Goal: Transaction & Acquisition: Purchase product/service

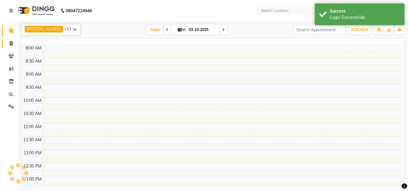
select select "en"
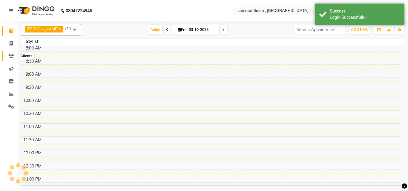
click at [10, 60] on link "Clients" at bounding box center [9, 56] width 14 height 10
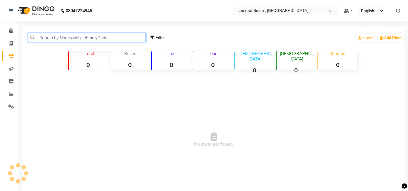
click at [57, 38] on input "text" at bounding box center [87, 37] width 118 height 9
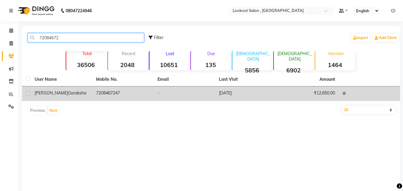
type input "72084672"
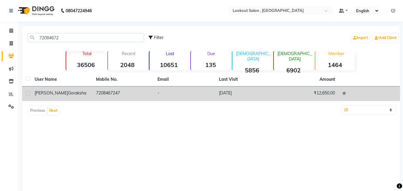
click at [103, 93] on td "7208467247" at bounding box center [123, 94] width 61 height 15
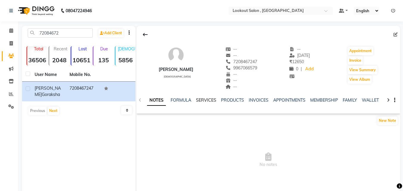
click at [204, 100] on link "SERVICES" at bounding box center [206, 100] width 20 height 5
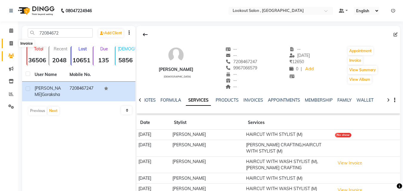
click at [13, 40] on span at bounding box center [11, 43] width 10 height 7
select select "service"
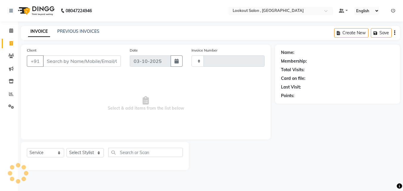
type input "7328"
select select "151"
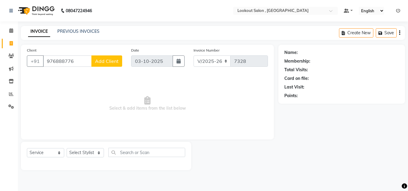
click at [59, 64] on input "976888776" at bounding box center [67, 61] width 49 height 11
type input "9768888776"
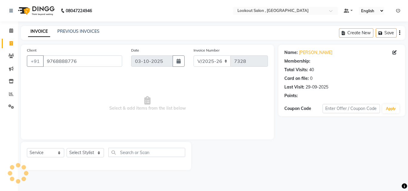
select select "1: Object"
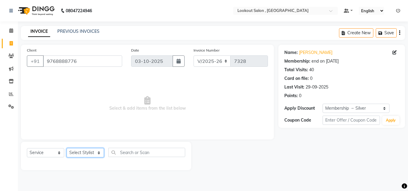
click at [71, 152] on select "Select Stylist [PERSON_NAME] [PERSON_NAME] [PERSON_NAME] [PERSON_NAME] [PERSON_…" at bounding box center [85, 152] width 37 height 9
select select "24828"
click at [67, 148] on select "Select Stylist [PERSON_NAME] [PERSON_NAME] [PERSON_NAME] [PERSON_NAME] [PERSON_…" at bounding box center [85, 152] width 37 height 9
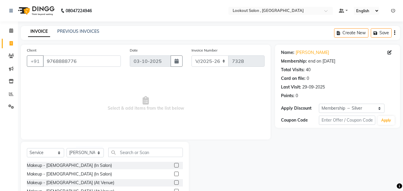
click at [144, 147] on div "Select Service Product Membership Package Voucher Prepaid Gift Card Select Styl…" at bounding box center [105, 186] width 168 height 88
click at [145, 150] on input "text" at bounding box center [145, 152] width 75 height 9
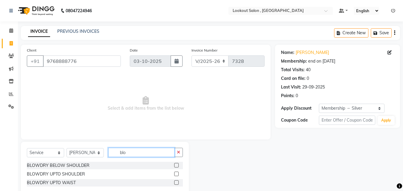
type input "blo"
click at [175, 166] on label at bounding box center [176, 165] width 4 height 4
click at [175, 166] on input "checkbox" at bounding box center [176, 166] width 4 height 4
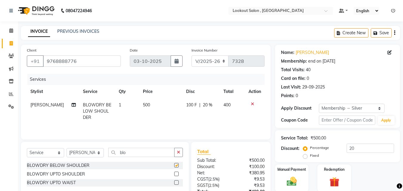
checkbox input "false"
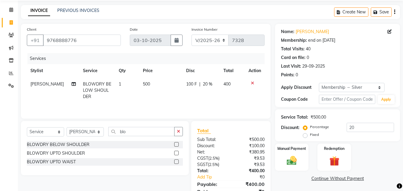
scroll to position [47, 0]
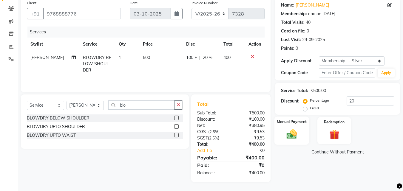
drag, startPoint x: 278, startPoint y: 117, endPoint x: 293, endPoint y: 135, distance: 23.9
click at [280, 119] on div "Manual Payment" at bounding box center [292, 131] width 35 height 28
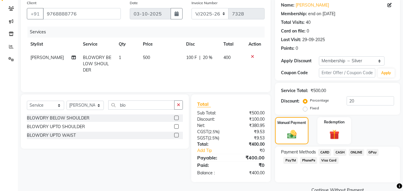
click at [369, 157] on div "Payment Methods CARD CASH ONLINE GPay PayTM PhonePe Visa Card" at bounding box center [337, 157] width 113 height 16
click at [369, 155] on span "GPay" at bounding box center [373, 152] width 12 height 7
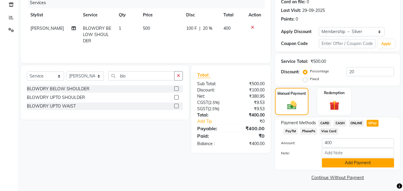
click at [361, 166] on button "Add Payment" at bounding box center [358, 162] width 72 height 9
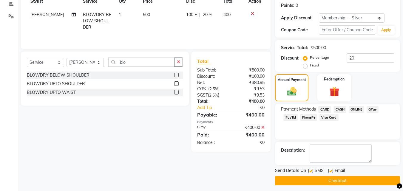
scroll to position [94, 0]
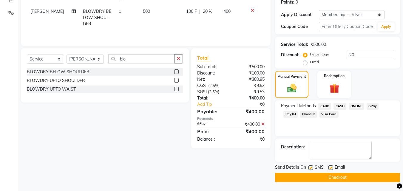
click at [348, 176] on button "Checkout" at bounding box center [337, 177] width 125 height 9
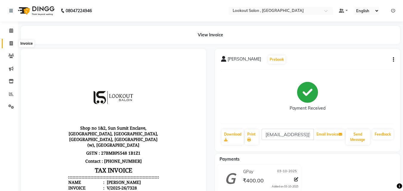
click at [10, 43] on icon at bounding box center [11, 43] width 3 height 4
select select "service"
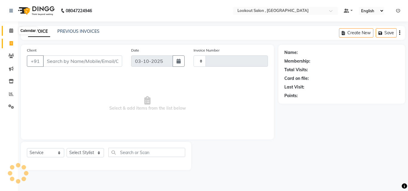
type input "7329"
select select "151"
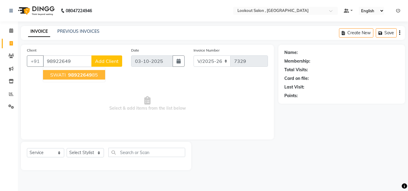
click at [71, 72] on span "98922649" at bounding box center [80, 75] width 24 height 6
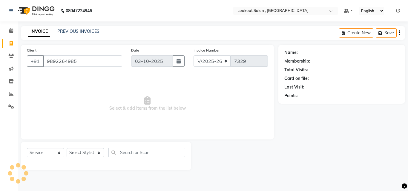
type input "9892264985"
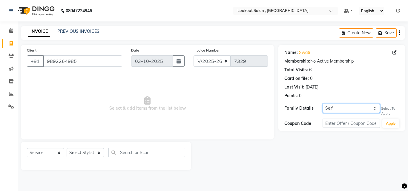
click at [330, 105] on select "Self [PERSON_NAME]" at bounding box center [350, 108] width 57 height 9
select select "434475"
click at [322, 104] on select "Self [PERSON_NAME]" at bounding box center [350, 108] width 57 height 9
select select "1: Object"
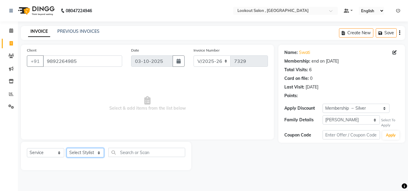
click at [97, 153] on select "Select Stylist [PERSON_NAME] [PERSON_NAME] [PERSON_NAME] [PERSON_NAME] [PERSON_…" at bounding box center [85, 152] width 37 height 9
select select "4387"
click at [67, 148] on select "Select Stylist [PERSON_NAME] [PERSON_NAME] [PERSON_NAME] [PERSON_NAME] [PERSON_…" at bounding box center [85, 152] width 37 height 9
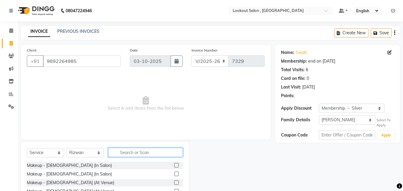
click at [120, 153] on input "text" at bounding box center [145, 152] width 75 height 9
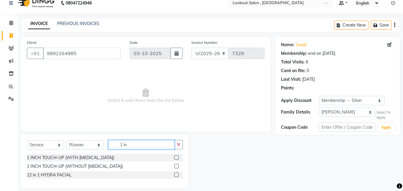
scroll to position [14, 0]
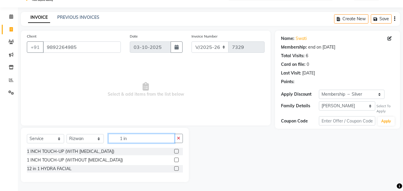
type input "1 in"
click at [175, 158] on label at bounding box center [176, 160] width 4 height 4
click at [175, 158] on input "checkbox" at bounding box center [176, 160] width 4 height 4
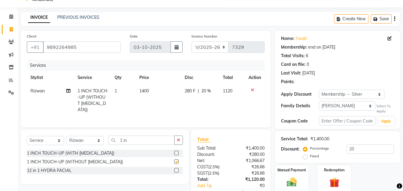
checkbox input "false"
click at [76, 133] on div "Select Service Product Membership Package Voucher Prepaid Gift Card Select Styl…" at bounding box center [105, 157] width 168 height 54
click at [79, 136] on select "Select Stylist [PERSON_NAME] [PERSON_NAME] [PERSON_NAME] [PERSON_NAME] [PERSON_…" at bounding box center [85, 140] width 37 height 9
select select "48095"
click at [67, 136] on select "Select Stylist [PERSON_NAME] [PERSON_NAME] [PERSON_NAME] [PERSON_NAME] [PERSON_…" at bounding box center [85, 140] width 37 height 9
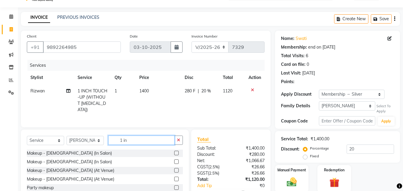
drag, startPoint x: 138, startPoint y: 142, endPoint x: 115, endPoint y: 142, distance: 23.6
click at [127, 142] on input "1 in" at bounding box center [141, 140] width 66 height 9
drag, startPoint x: 149, startPoint y: 136, endPoint x: 126, endPoint y: 136, distance: 23.0
click at [134, 136] on input "1 in" at bounding box center [141, 140] width 66 height 9
type input "1"
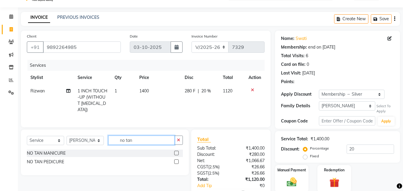
type input "no tan"
click at [177, 160] on label at bounding box center [176, 162] width 4 height 4
click at [177, 160] on input "checkbox" at bounding box center [176, 162] width 4 height 4
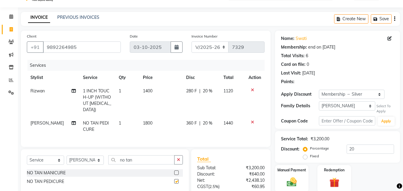
checkbox input "false"
drag, startPoint x: 136, startPoint y: 158, endPoint x: 99, endPoint y: 158, distance: 37.0
click at [99, 158] on div "Select Service Product Membership Package Voucher Prepaid Gift Card Select Styl…" at bounding box center [105, 162] width 156 height 14
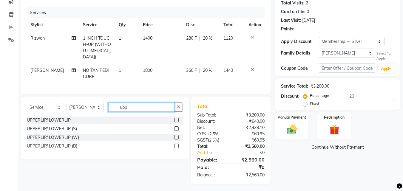
scroll to position [67, 0]
type input "upp"
click at [174, 144] on label at bounding box center [176, 146] width 4 height 4
click at [174, 144] on input "checkbox" at bounding box center [176, 146] width 4 height 4
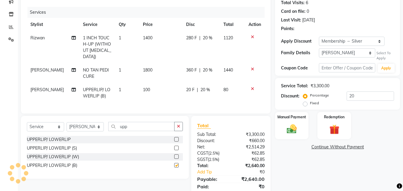
checkbox input "false"
drag, startPoint x: 130, startPoint y: 124, endPoint x: 78, endPoint y: 124, distance: 52.8
click at [78, 124] on div "Select Service Product Membership Package Voucher Prepaid Gift Card Select Styl…" at bounding box center [105, 129] width 156 height 14
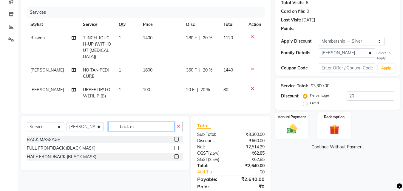
type input "back m"
click at [177, 138] on label at bounding box center [176, 139] width 4 height 4
click at [177, 138] on input "checkbox" at bounding box center [176, 140] width 4 height 4
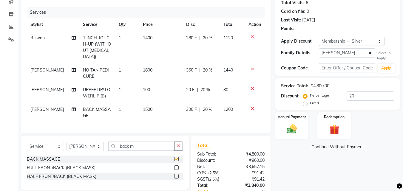
checkbox input "false"
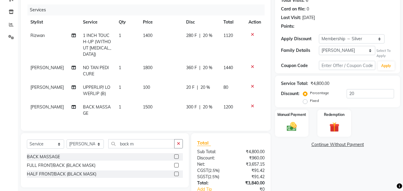
scroll to position [68, 0]
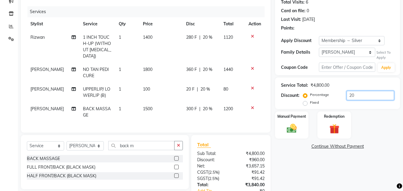
drag, startPoint x: 342, startPoint y: 94, endPoint x: 335, endPoint y: 94, distance: 6.9
click at [335, 94] on div "Percentage Fixed 20" at bounding box center [349, 99] width 90 height 16
type input "40"
click at [298, 164] on div "Name: Swati Membership: end on [DATE] Total Visits: 6 Card on file: 0 Last Visi…" at bounding box center [340, 100] width 130 height 246
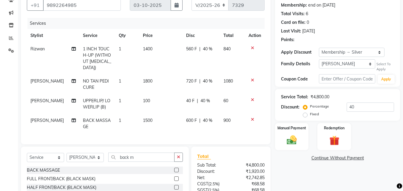
scroll to position [77, 0]
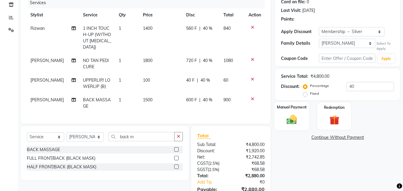
click at [298, 118] on img at bounding box center [291, 120] width 17 height 12
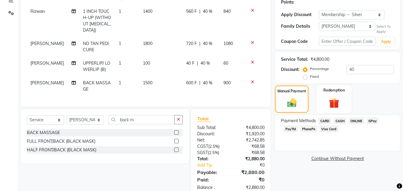
scroll to position [107, 0]
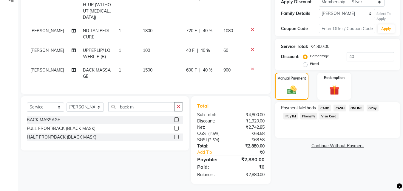
click at [374, 111] on span "GPay" at bounding box center [373, 108] width 12 height 7
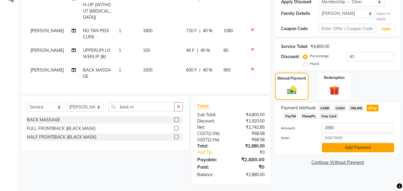
click at [342, 149] on button "Add Payment" at bounding box center [358, 147] width 72 height 9
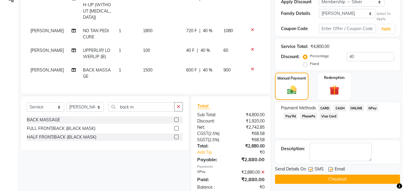
click at [340, 177] on button "Checkout" at bounding box center [337, 179] width 125 height 9
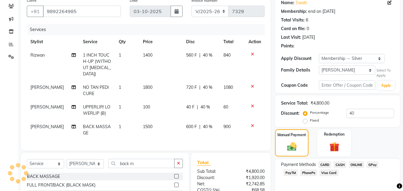
scroll to position [17, 0]
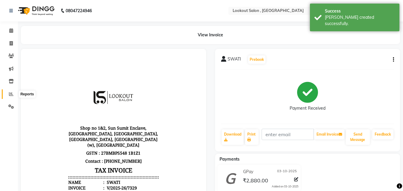
click at [10, 96] on icon at bounding box center [11, 94] width 4 height 4
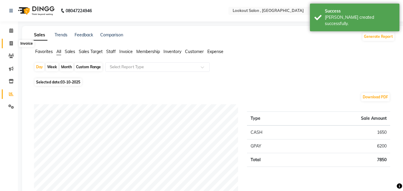
click at [10, 44] on icon at bounding box center [11, 43] width 3 height 4
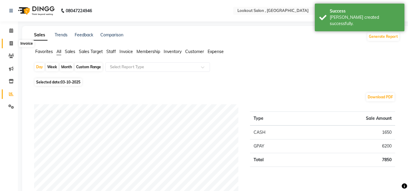
select select "service"
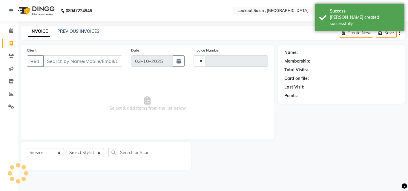
type input "7330"
select select "151"
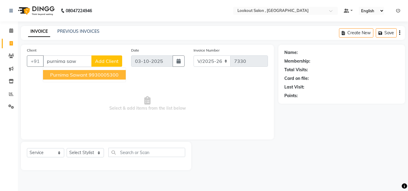
click at [71, 74] on span "purnima sawant" at bounding box center [68, 75] width 37 height 6
type input "9930005300"
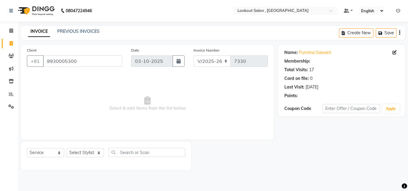
select select "1: Object"
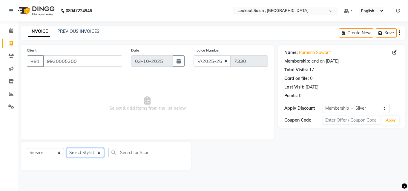
click at [89, 153] on select "Select Stylist [PERSON_NAME] [PERSON_NAME] [PERSON_NAME] [PERSON_NAME] [PERSON_…" at bounding box center [85, 152] width 37 height 9
select select "4387"
click at [67, 148] on select "Select Stylist [PERSON_NAME] [PERSON_NAME] [PERSON_NAME] [PERSON_NAME] [PERSON_…" at bounding box center [85, 152] width 37 height 9
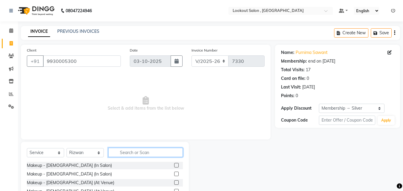
click at [142, 151] on input "text" at bounding box center [145, 152] width 75 height 9
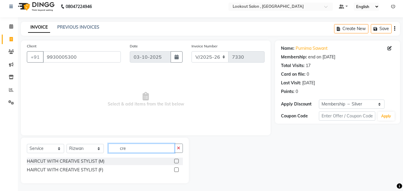
scroll to position [5, 0]
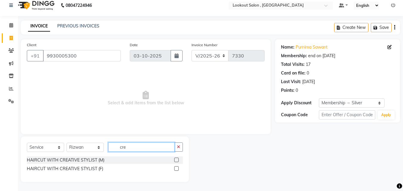
type input "cre"
click at [177, 168] on label at bounding box center [176, 169] width 4 height 4
click at [177, 168] on input "checkbox" at bounding box center [176, 169] width 4 height 4
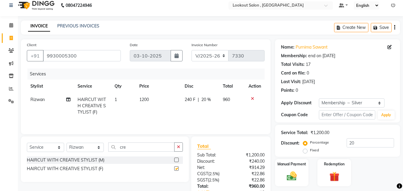
checkbox input "false"
drag, startPoint x: 134, startPoint y: 145, endPoint x: 85, endPoint y: 146, distance: 48.3
click at [85, 146] on div "Select Service Product Membership Package Voucher Prepaid Gift Card Select Styl…" at bounding box center [105, 150] width 156 height 14
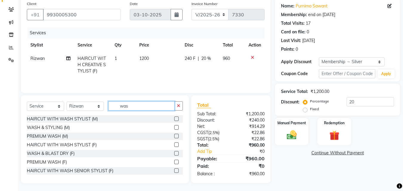
scroll to position [48, 0]
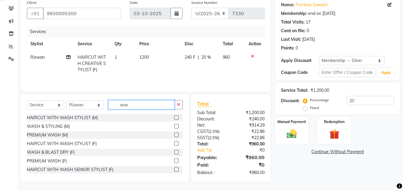
type input "was"
click at [174, 153] on label at bounding box center [176, 152] width 4 height 4
click at [174, 153] on input "checkbox" at bounding box center [176, 153] width 4 height 4
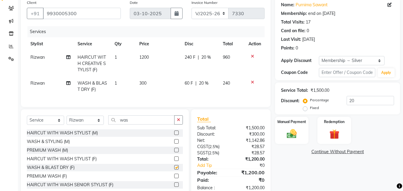
checkbox input "false"
click at [144, 94] on td "300" at bounding box center [159, 87] width 46 height 20
select select "4387"
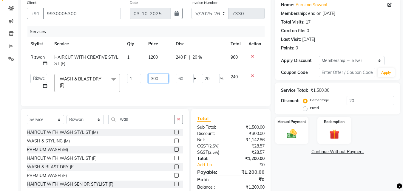
click at [152, 80] on input "300" at bounding box center [158, 78] width 20 height 9
type input "200"
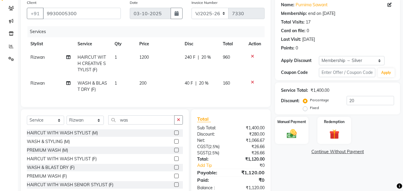
click at [307, 117] on div "Manual Payment Redemption" at bounding box center [338, 130] width 134 height 27
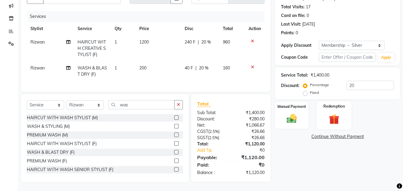
scroll to position [67, 0]
click at [297, 119] on img at bounding box center [291, 119] width 17 height 12
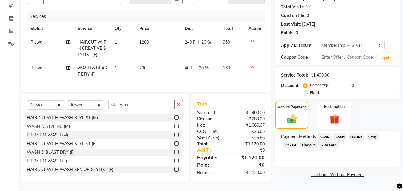
click at [366, 134] on div "GPay" at bounding box center [371, 138] width 15 height 8
click at [368, 134] on span "GPay" at bounding box center [373, 137] width 12 height 7
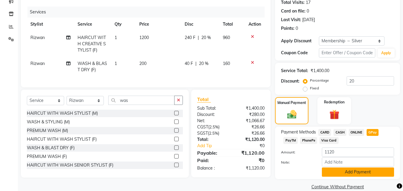
click at [345, 175] on button "Add Payment" at bounding box center [358, 172] width 72 height 9
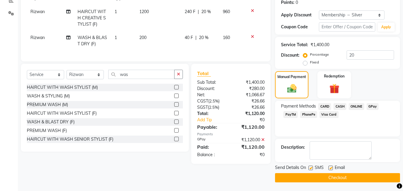
scroll to position [94, 0]
click at [335, 180] on button "Checkout" at bounding box center [337, 177] width 125 height 9
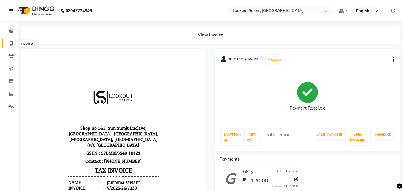
click at [10, 44] on icon at bounding box center [11, 43] width 3 height 4
select select "service"
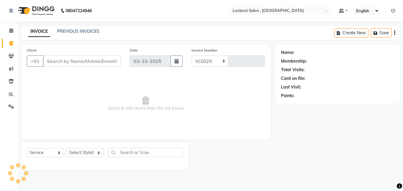
select select "151"
type input "7331"
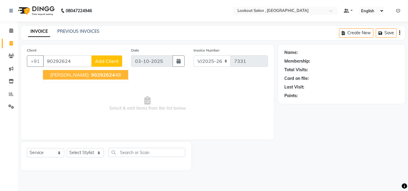
click at [107, 73] on span "90292624" at bounding box center [103, 75] width 24 height 6
type input "9029262448"
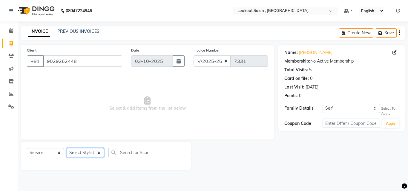
click at [84, 148] on select "Select Stylist [PERSON_NAME] [PERSON_NAME] [PERSON_NAME] [PERSON_NAME] [PERSON_…" at bounding box center [85, 152] width 37 height 9
select select "88368"
click at [67, 148] on select "Select Stylist [PERSON_NAME] [PERSON_NAME] [PERSON_NAME] [PERSON_NAME] [PERSON_…" at bounding box center [85, 152] width 37 height 9
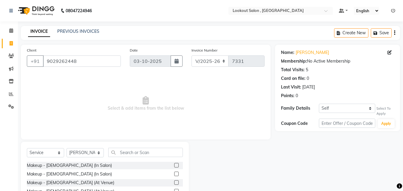
click at [152, 158] on div "Select Service Product Membership Package Voucher Prepaid Gift Card Select Styl…" at bounding box center [105, 155] width 156 height 14
click at [146, 153] on input "text" at bounding box center [145, 152] width 75 height 9
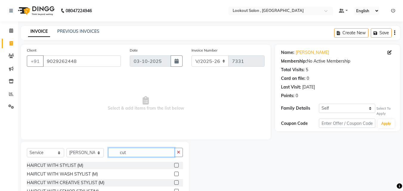
type input "cut"
click at [174, 164] on label at bounding box center [176, 165] width 4 height 4
click at [174, 164] on input "checkbox" at bounding box center [176, 166] width 4 height 4
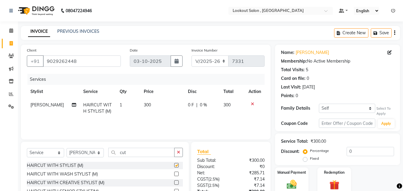
checkbox input "false"
click at [318, 106] on div "Family Details" at bounding box center [300, 108] width 38 height 6
click at [324, 109] on select "Self [PERSON_NAME]" at bounding box center [347, 108] width 56 height 9
select select "426139"
click at [319, 104] on select "Self [PERSON_NAME]" at bounding box center [347, 108] width 56 height 9
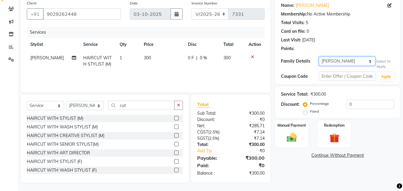
scroll to position [48, 0]
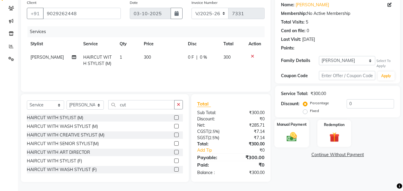
click at [303, 128] on div "Manual Payment" at bounding box center [292, 133] width 35 height 28
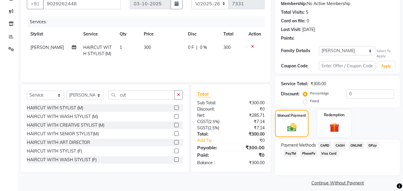
scroll to position [63, 0]
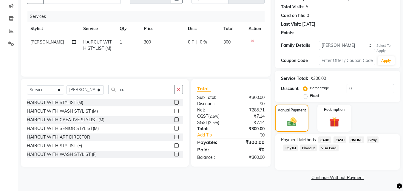
click at [343, 140] on span "CASH" at bounding box center [340, 140] width 13 height 7
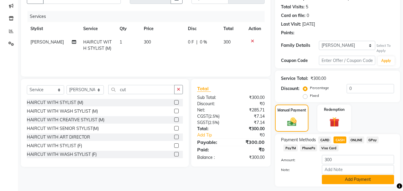
click at [342, 180] on button "Add Payment" at bounding box center [358, 179] width 72 height 9
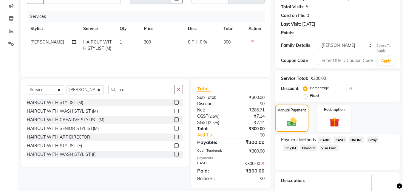
click at [263, 164] on icon at bounding box center [262, 164] width 3 height 4
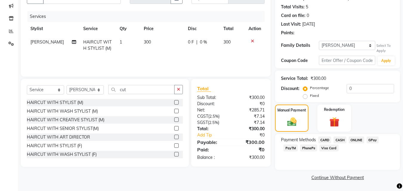
drag, startPoint x: 343, startPoint y: 89, endPoint x: 352, endPoint y: 90, distance: 8.7
click at [345, 89] on div "Percentage Fixed" at bounding box center [325, 92] width 42 height 16
drag, startPoint x: 352, startPoint y: 90, endPoint x: 348, endPoint y: 89, distance: 3.3
click at [351, 90] on input "0" at bounding box center [370, 88] width 47 height 9
click at [348, 89] on input "0" at bounding box center [370, 88] width 47 height 9
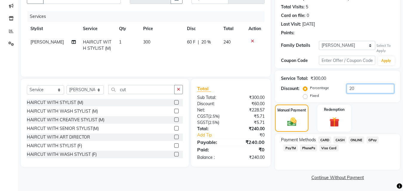
type input "20"
click at [338, 136] on div "Payment Methods CARD CASH ONLINE GPay PayTM PhonePe Visa Card" at bounding box center [337, 152] width 125 height 36
click at [344, 140] on span "CASH" at bounding box center [340, 140] width 13 height 7
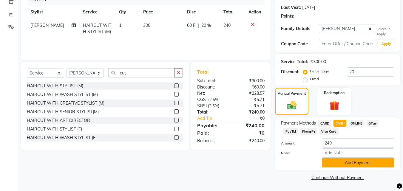
click at [344, 161] on button "Add Payment" at bounding box center [358, 162] width 72 height 9
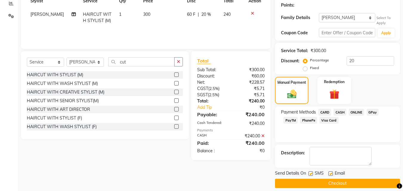
scroll to position [97, 0]
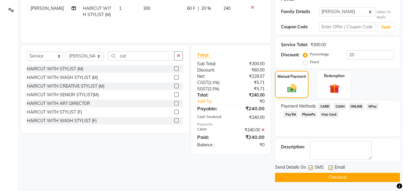
click at [345, 173] on div "Send Details On SMS Email Checkout" at bounding box center [337, 173] width 125 height 18
click at [346, 175] on button "Checkout" at bounding box center [337, 177] width 125 height 9
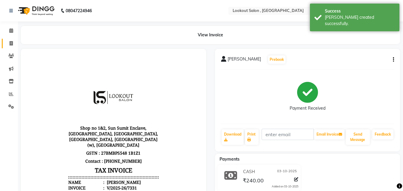
click at [10, 45] on icon at bounding box center [11, 43] width 3 height 4
select select "service"
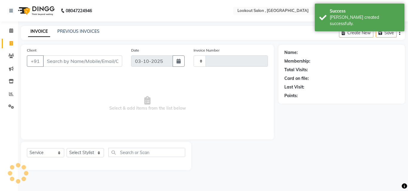
type input "7332"
select select "151"
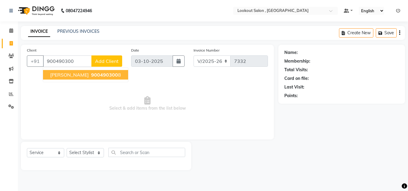
click at [97, 78] on span "900490300" at bounding box center [104, 75] width 27 height 6
type input "9004903008"
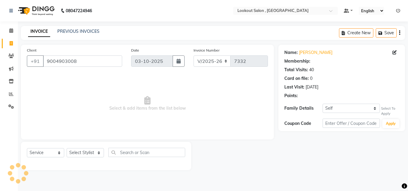
select select "1: Object"
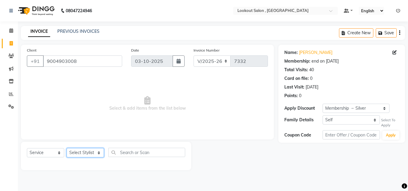
click at [76, 154] on select "Select Stylist [PERSON_NAME] [PERSON_NAME] [PERSON_NAME] [PERSON_NAME] [PERSON_…" at bounding box center [85, 152] width 37 height 9
select select "4400"
click at [67, 148] on select "Select Stylist [PERSON_NAME] [PERSON_NAME] [PERSON_NAME] [PERSON_NAME] [PERSON_…" at bounding box center [85, 152] width 37 height 9
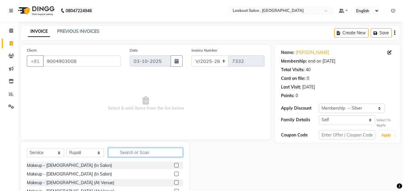
click at [122, 153] on input "text" at bounding box center [145, 152] width 75 height 9
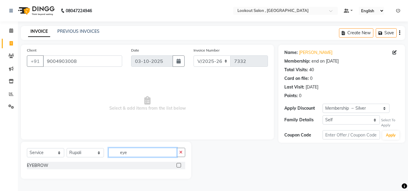
type input "eye"
click at [179, 163] on label at bounding box center [178, 165] width 4 height 4
click at [179, 164] on input "checkbox" at bounding box center [178, 166] width 4 height 4
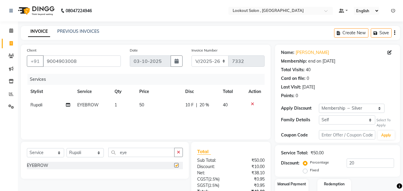
checkbox input "false"
drag, startPoint x: 126, startPoint y: 149, endPoint x: 110, endPoint y: 151, distance: 15.6
click at [110, 151] on input "eye" at bounding box center [141, 152] width 66 height 9
type input "i"
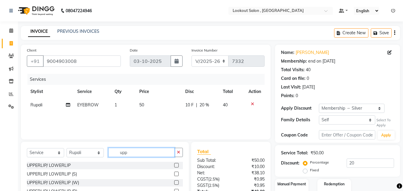
type input "upp"
click at [175, 167] on label at bounding box center [176, 165] width 4 height 4
click at [175, 167] on input "checkbox" at bounding box center [176, 166] width 4 height 4
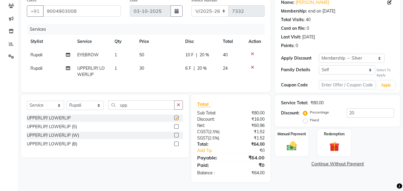
checkbox input "false"
click at [291, 141] on img at bounding box center [291, 147] width 17 height 12
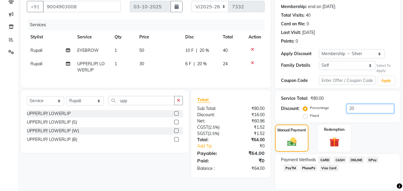
drag, startPoint x: 365, startPoint y: 114, endPoint x: 344, endPoint y: 113, distance: 20.3
click at [344, 113] on div "Percentage Fixed 20" at bounding box center [349, 112] width 90 height 16
drag, startPoint x: 349, startPoint y: 112, endPoint x: 356, endPoint y: 111, distance: 6.3
click at [356, 111] on input "20" at bounding box center [370, 108] width 47 height 9
click at [337, 160] on span "CASH" at bounding box center [340, 160] width 13 height 7
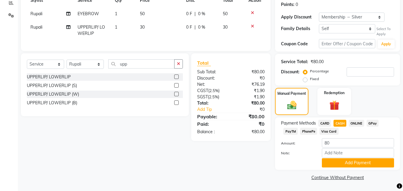
click at [351, 169] on div "Payment Methods CARD CASH ONLINE GPay PayTM PhonePe Visa Card Amount: 80 Note: …" at bounding box center [337, 144] width 125 height 53
click at [350, 163] on button "Add Payment" at bounding box center [358, 162] width 72 height 9
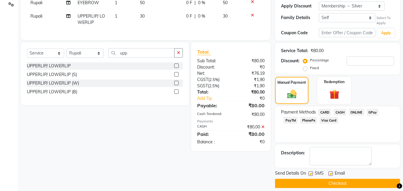
scroll to position [108, 0]
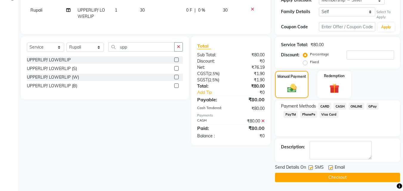
click at [354, 177] on button "Checkout" at bounding box center [337, 177] width 125 height 9
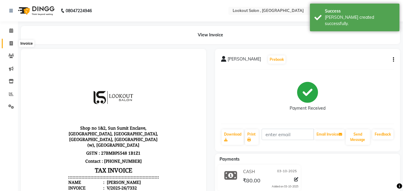
click at [11, 45] on icon at bounding box center [11, 43] width 3 height 4
select select "service"
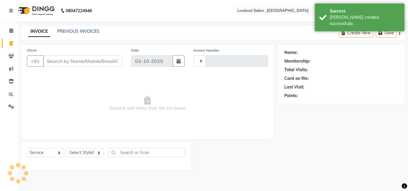
type input "7333"
select select "151"
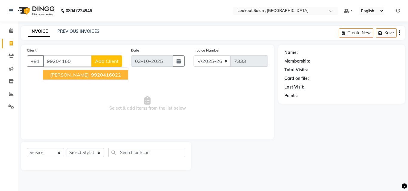
click at [68, 74] on span "[PERSON_NAME]" at bounding box center [69, 75] width 38 height 6
type input "9920416022"
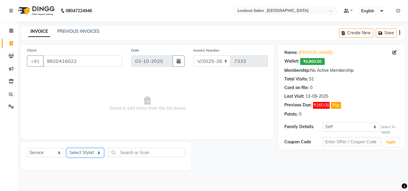
click at [83, 154] on select "Select Stylist [PERSON_NAME] [PERSON_NAME] [PERSON_NAME] [PERSON_NAME] [PERSON_…" at bounding box center [85, 152] width 37 height 9
select select "4400"
click at [67, 148] on select "Select Stylist [PERSON_NAME] [PERSON_NAME] [PERSON_NAME] [PERSON_NAME] [PERSON_…" at bounding box center [85, 152] width 37 height 9
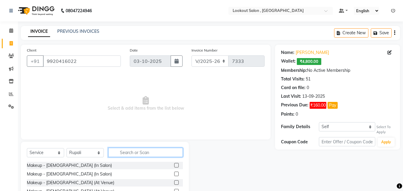
click at [130, 149] on input "text" at bounding box center [145, 152] width 75 height 9
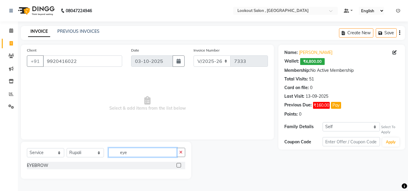
type input "eye"
click at [178, 165] on label at bounding box center [178, 165] width 4 height 4
click at [178, 165] on input "checkbox" at bounding box center [178, 166] width 4 height 4
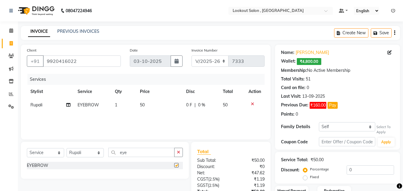
checkbox input "false"
drag, startPoint x: 137, startPoint y: 154, endPoint x: 80, endPoint y: 158, distance: 57.4
click at [80, 158] on div "Select Service Product Membership Package Voucher Prepaid Gift Card Select Styl…" at bounding box center [105, 155] width 156 height 14
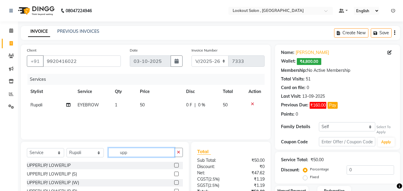
type input "upp"
click at [176, 167] on label at bounding box center [176, 165] width 4 height 4
click at [176, 167] on input "checkbox" at bounding box center [176, 166] width 4 height 4
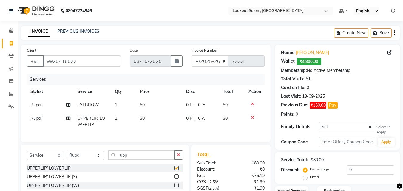
scroll to position [55, 0]
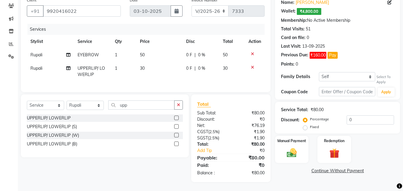
checkbox input "false"
click at [278, 138] on label "Manual Payment" at bounding box center [292, 141] width 30 height 6
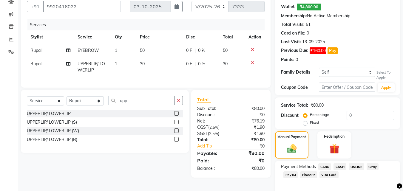
click at [342, 165] on span "CASH" at bounding box center [340, 167] width 13 height 7
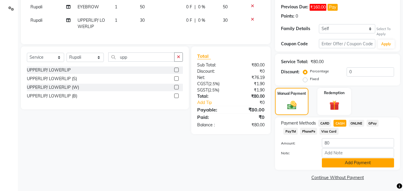
click at [345, 167] on button "Add Payment" at bounding box center [358, 162] width 72 height 9
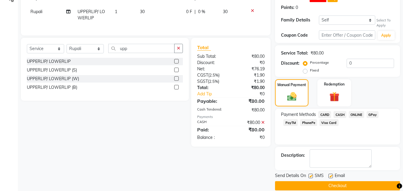
scroll to position [115, 0]
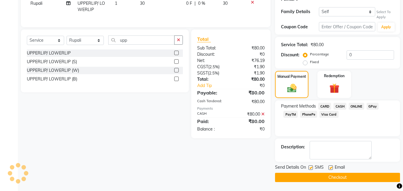
click at [347, 176] on button "Checkout" at bounding box center [337, 177] width 125 height 9
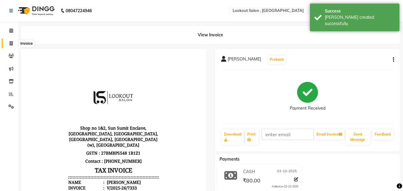
click at [15, 45] on span at bounding box center [11, 43] width 10 height 7
select select "151"
select select "service"
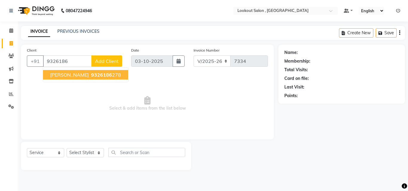
click at [92, 72] on button "[PERSON_NAME] 9326186 278" at bounding box center [85, 75] width 85 height 10
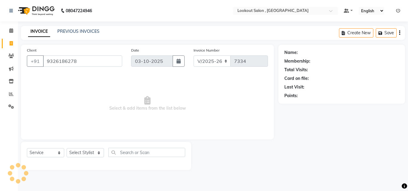
type input "9326186278"
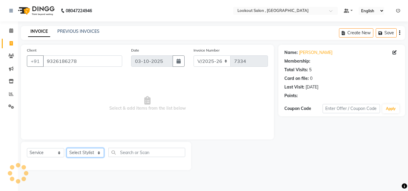
click at [74, 153] on select "Select Stylist [PERSON_NAME] [PERSON_NAME] [PERSON_NAME] [PERSON_NAME] [PERSON_…" at bounding box center [85, 152] width 37 height 9
select select "43261"
click at [67, 148] on select "Select Stylist [PERSON_NAME] [PERSON_NAME] [PERSON_NAME] [PERSON_NAME] [PERSON_…" at bounding box center [85, 152] width 37 height 9
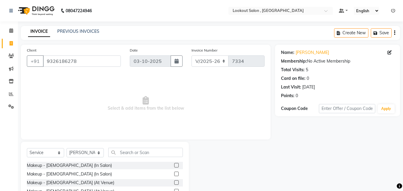
click at [138, 160] on div "Select Service Product Membership Package Voucher Prepaid Gift Card Select Styl…" at bounding box center [105, 155] width 156 height 14
click at [136, 155] on input "text" at bounding box center [145, 152] width 75 height 9
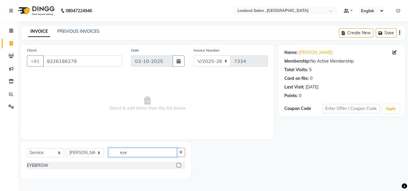
type input "eye"
click at [179, 167] on label at bounding box center [178, 165] width 4 height 4
click at [179, 167] on input "checkbox" at bounding box center [178, 166] width 4 height 4
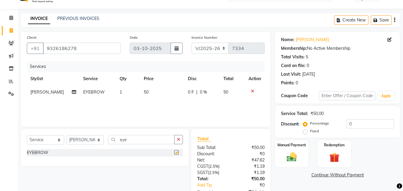
checkbox input "false"
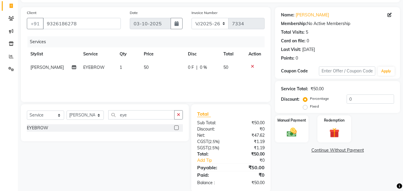
scroll to position [47, 0]
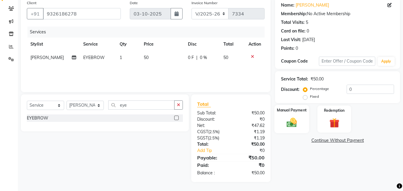
click at [291, 117] on img at bounding box center [291, 123] width 17 height 12
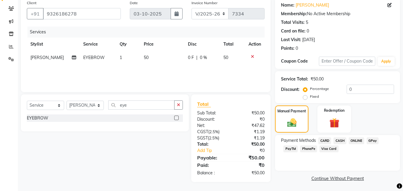
drag, startPoint x: 370, startPoint y: 135, endPoint x: 370, endPoint y: 141, distance: 6.0
click at [370, 135] on div "Payment Methods CARD CASH ONLINE GPay PayTM PhonePe Visa Card" at bounding box center [337, 153] width 125 height 36
click at [371, 143] on span "GPay" at bounding box center [373, 141] width 12 height 7
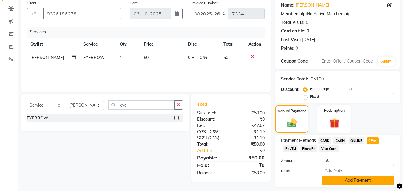
click at [366, 180] on button "Add Payment" at bounding box center [358, 180] width 72 height 9
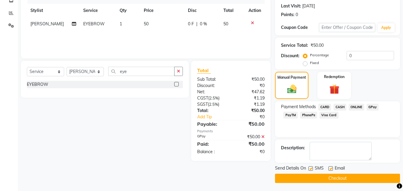
scroll to position [82, 0]
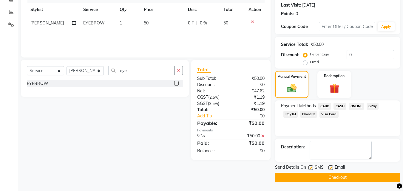
click at [363, 175] on button "Checkout" at bounding box center [337, 177] width 125 height 9
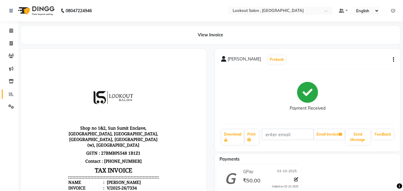
click at [7, 98] on link "Reports" at bounding box center [9, 95] width 14 height 10
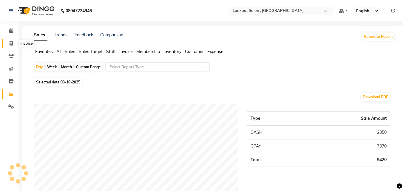
click at [10, 42] on icon at bounding box center [11, 43] width 3 height 4
select select "service"
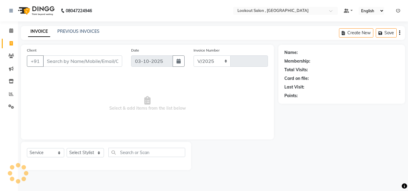
select select "151"
type input "7335"
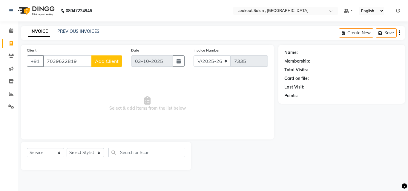
type input "7039622819"
click at [101, 62] on span "Add Client" at bounding box center [107, 61] width 24 height 6
select select "22"
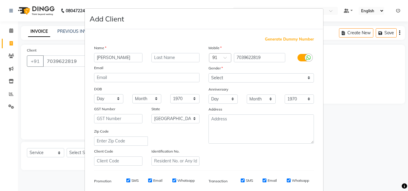
type input "[PERSON_NAME]"
click at [167, 59] on input "text" at bounding box center [175, 57] width 48 height 9
type input "kindre"
click at [222, 73] on div "Gender" at bounding box center [261, 69] width 114 height 8
click at [225, 80] on select "Select [DEMOGRAPHIC_DATA] [DEMOGRAPHIC_DATA] Other Prefer Not To Say" at bounding box center [260, 77] width 105 height 9
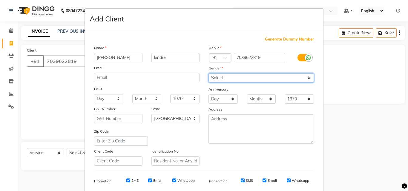
select select "[DEMOGRAPHIC_DATA]"
click at [208, 73] on select "Select [DEMOGRAPHIC_DATA] [DEMOGRAPHIC_DATA] Other Prefer Not To Say" at bounding box center [260, 77] width 105 height 9
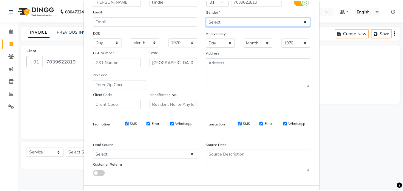
scroll to position [84, 0]
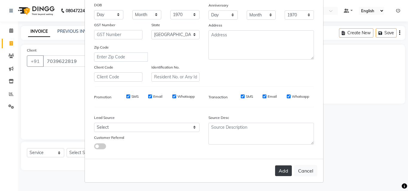
click at [277, 173] on button "Add" at bounding box center [283, 171] width 17 height 11
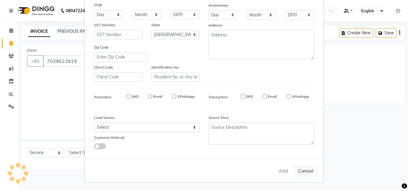
select select
select select "null"
select select
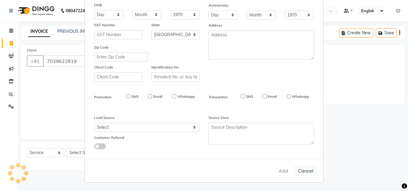
select select
checkbox input "false"
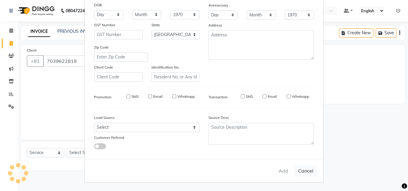
checkbox input "false"
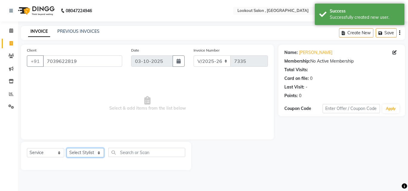
click at [95, 149] on select "Select Stylist [PERSON_NAME] [PERSON_NAME] [PERSON_NAME] [PERSON_NAME] [PERSON_…" at bounding box center [85, 152] width 37 height 9
select select "7174"
click at [67, 148] on select "Select Stylist [PERSON_NAME] [PERSON_NAME] [PERSON_NAME] [PERSON_NAME] [PERSON_…" at bounding box center [85, 152] width 37 height 9
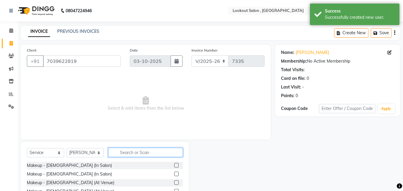
click at [140, 155] on input "text" at bounding box center [145, 152] width 75 height 9
type input "senio"
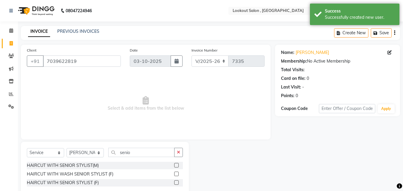
drag, startPoint x: 174, startPoint y: 172, endPoint x: 177, endPoint y: 175, distance: 3.9
click at [174, 172] on div "HAIRCUT WITH WASH SENIOR STYLIST (F)" at bounding box center [105, 174] width 156 height 7
click at [177, 175] on label at bounding box center [176, 174] width 4 height 4
click at [177, 175] on input "checkbox" at bounding box center [176, 174] width 4 height 4
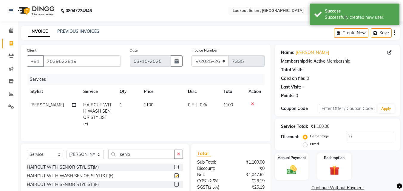
checkbox input "false"
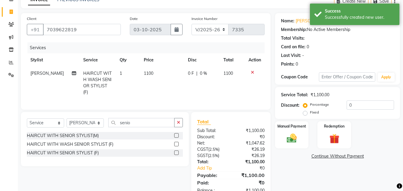
scroll to position [47, 0]
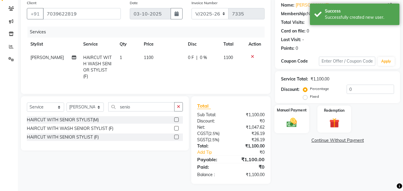
click at [299, 132] on div "Manual Payment" at bounding box center [292, 119] width 35 height 28
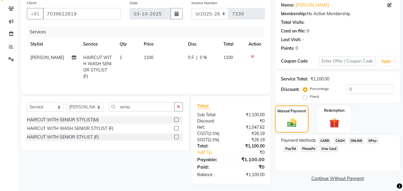
click at [337, 139] on span "CASH" at bounding box center [340, 141] width 13 height 7
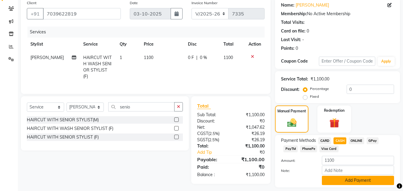
click at [349, 184] on button "Add Payment" at bounding box center [358, 180] width 72 height 9
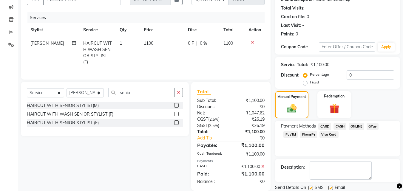
scroll to position [82, 0]
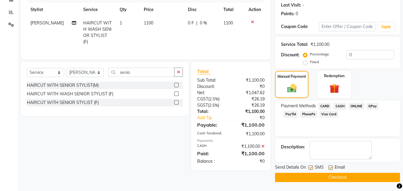
click at [346, 177] on button "Checkout" at bounding box center [337, 177] width 125 height 9
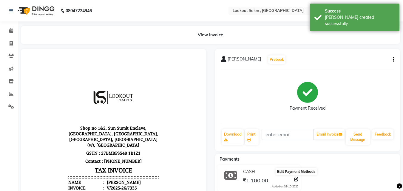
click at [297, 180] on icon at bounding box center [296, 180] width 4 height 4
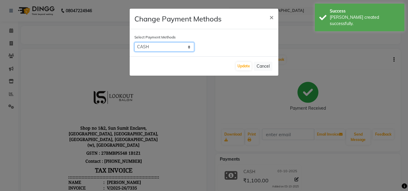
click at [160, 49] on select "CARD CASH ONLINE GPay PayTM PhonePe Visa Card" at bounding box center [164, 46] width 60 height 9
select select "5"
click at [134, 42] on select "CARD CASH ONLINE GPay PayTM PhonePe Visa Card" at bounding box center [164, 46] width 60 height 9
click at [241, 68] on button "Update" at bounding box center [244, 66] width 16 height 8
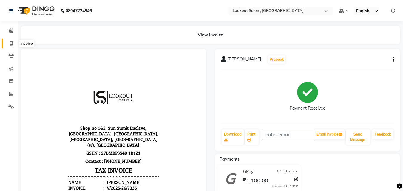
click at [15, 42] on span at bounding box center [11, 43] width 10 height 7
select select "151"
select select "service"
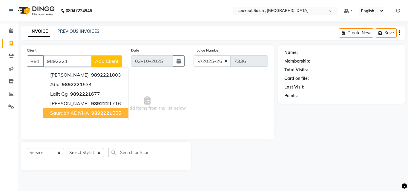
click at [63, 109] on button "[PERSON_NAME] 9892221 555" at bounding box center [85, 113] width 85 height 10
type input "9892221555"
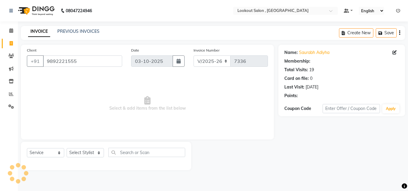
select select "1: Object"
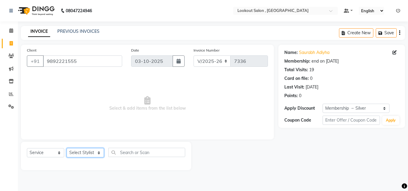
click at [93, 152] on select "Select Stylist [PERSON_NAME] [PERSON_NAME] [PERSON_NAME] [PERSON_NAME] [PERSON_…" at bounding box center [85, 152] width 37 height 9
select select "24828"
click at [67, 148] on select "Select Stylist [PERSON_NAME] [PERSON_NAME] [PERSON_NAME] [PERSON_NAME] [PERSON_…" at bounding box center [85, 152] width 37 height 9
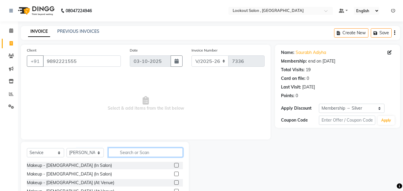
click at [124, 156] on input "text" at bounding box center [145, 152] width 75 height 9
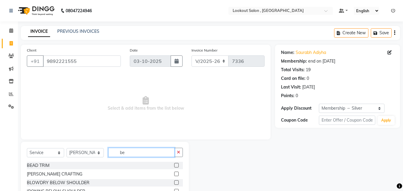
type input "be"
click at [174, 174] on label at bounding box center [176, 174] width 4 height 4
click at [174, 174] on input "checkbox" at bounding box center [176, 174] width 4 height 4
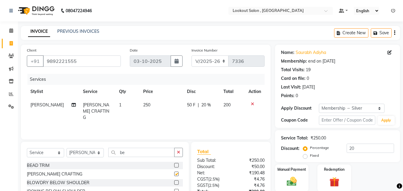
checkbox input "false"
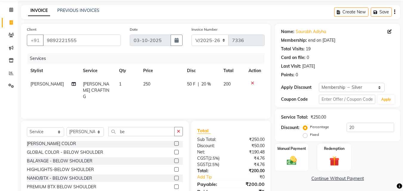
scroll to position [48, 0]
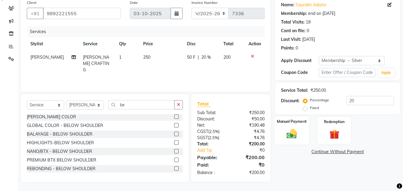
click at [289, 134] on img at bounding box center [291, 134] width 17 height 12
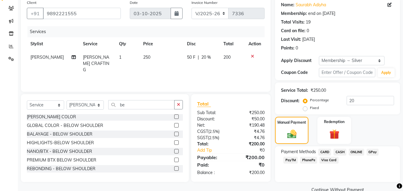
click at [374, 156] on div "GPay" at bounding box center [371, 153] width 15 height 8
click at [370, 151] on span "GPay" at bounding box center [373, 152] width 12 height 7
click at [364, 189] on button "Add Payment" at bounding box center [358, 191] width 72 height 9
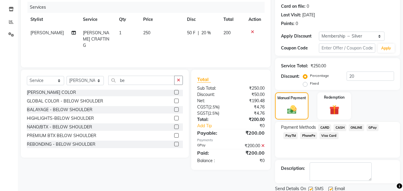
scroll to position [94, 0]
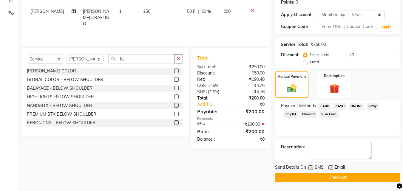
click at [356, 178] on button "Checkout" at bounding box center [337, 177] width 125 height 9
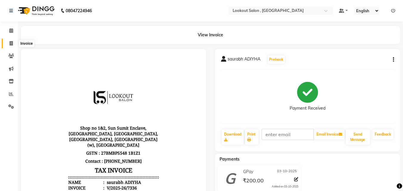
click at [13, 41] on icon at bounding box center [11, 43] width 3 height 4
select select "151"
select select "service"
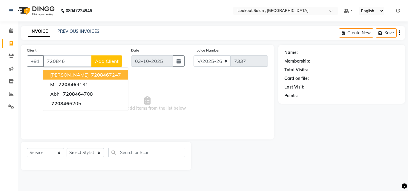
click at [91, 77] on span "720846" at bounding box center [100, 75] width 18 height 6
type input "7208467247"
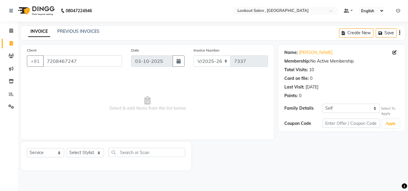
click at [73, 147] on div "Select Service Product Membership Package Voucher Prepaid Gift Card Select Styl…" at bounding box center [106, 156] width 170 height 28
click at [73, 151] on select "Select Stylist [PERSON_NAME] [PERSON_NAME] [PERSON_NAME] [PERSON_NAME] [PERSON_…" at bounding box center [85, 152] width 37 height 9
click at [67, 148] on select "Select Stylist [PERSON_NAME] [PERSON_NAME] [PERSON_NAME] [PERSON_NAME] [PERSON_…" at bounding box center [85, 152] width 37 height 9
click at [87, 16] on b "08047224946" at bounding box center [79, 10] width 26 height 17
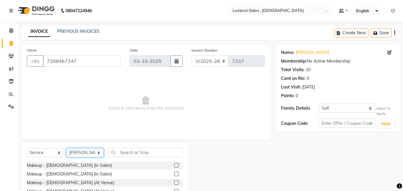
click at [91, 154] on select "Select Stylist [PERSON_NAME] [PERSON_NAME] [PERSON_NAME] [PERSON_NAME] [PERSON_…" at bounding box center [85, 152] width 37 height 9
select select "88368"
click at [67, 148] on select "Select Stylist [PERSON_NAME] [PERSON_NAME] [PERSON_NAME] [PERSON_NAME] [PERSON_…" at bounding box center [85, 152] width 37 height 9
drag, startPoint x: 137, startPoint y: 144, endPoint x: 137, endPoint y: 149, distance: 4.2
click at [137, 146] on div "Select Service Product Membership Package Voucher Prepaid Gift Card Select Styl…" at bounding box center [105, 186] width 168 height 88
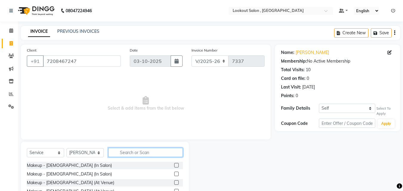
click at [136, 156] on input "text" at bounding box center [145, 152] width 75 height 9
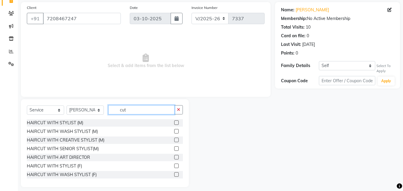
scroll to position [48, 0]
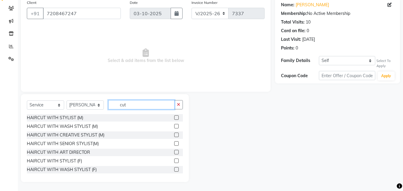
type input "cut"
click at [174, 143] on label at bounding box center [176, 143] width 4 height 4
click at [174, 143] on input "checkbox" at bounding box center [176, 144] width 4 height 4
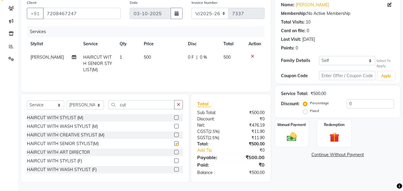
checkbox input "false"
drag, startPoint x: 127, startPoint y: 106, endPoint x: 88, endPoint y: 107, distance: 39.7
click at [88, 107] on div "Select Service Product Membership Package Voucher Prepaid Gift Card Select Styl…" at bounding box center [105, 107] width 156 height 14
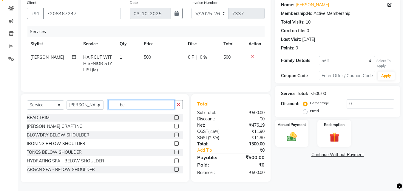
type input "be"
click at [174, 126] on label at bounding box center [176, 126] width 4 height 4
click at [174, 126] on input "checkbox" at bounding box center [176, 127] width 4 height 4
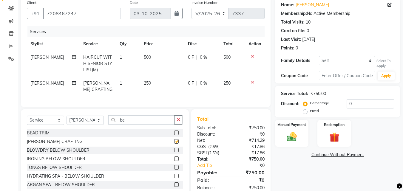
checkbox input "false"
drag, startPoint x: 132, startPoint y: 118, endPoint x: 106, endPoint y: 120, distance: 26.1
click at [106, 120] on div "Select Service Product Membership Package Voucher Prepaid Gift Card Select Styl…" at bounding box center [105, 154] width 168 height 88
drag, startPoint x: 117, startPoint y: 126, endPoint x: 165, endPoint y: 124, distance: 48.1
click at [165, 124] on input "be" at bounding box center [141, 119] width 66 height 9
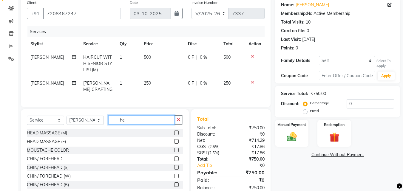
type input "he"
click at [174, 135] on label at bounding box center [176, 133] width 4 height 4
click at [174, 135] on input "checkbox" at bounding box center [176, 133] width 4 height 4
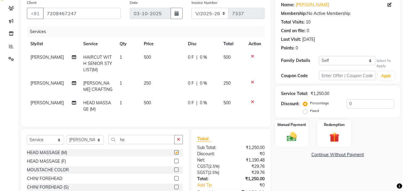
checkbox input "false"
click at [329, 59] on select "Self [PERSON_NAME] 579" at bounding box center [347, 60] width 56 height 9
select select "426926"
click at [319, 56] on select "Self [PERSON_NAME] 579" at bounding box center [347, 60] width 56 height 9
click at [351, 107] on input "0" at bounding box center [370, 103] width 47 height 9
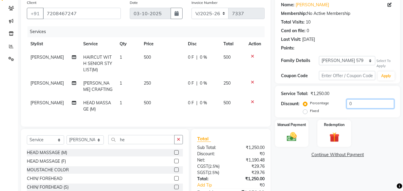
click at [347, 107] on input "0" at bounding box center [370, 103] width 47 height 9
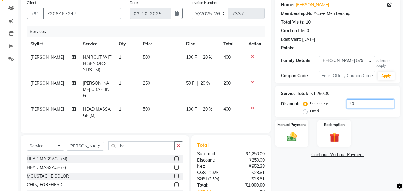
type input "20"
click at [285, 141] on img at bounding box center [291, 137] width 17 height 12
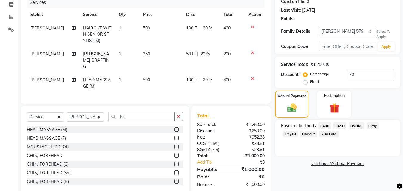
scroll to position [78, 0]
click at [369, 123] on span "GPay" at bounding box center [373, 125] width 12 height 7
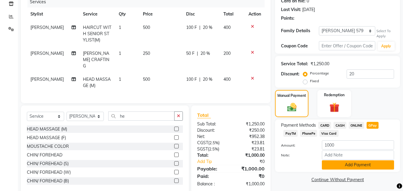
click at [351, 164] on button "Add Payment" at bounding box center [358, 165] width 72 height 9
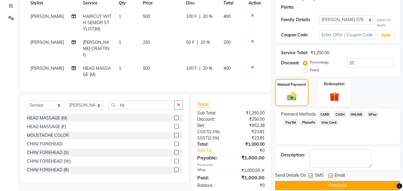
scroll to position [99, 0]
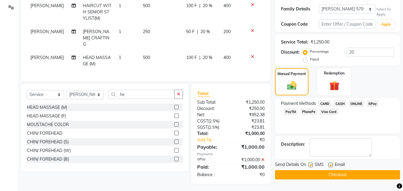
click at [349, 177] on button "Checkout" at bounding box center [337, 174] width 125 height 9
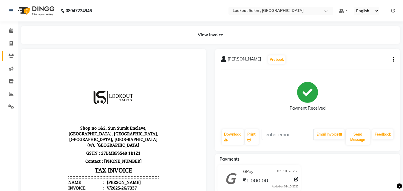
click at [13, 60] on link "Clients" at bounding box center [9, 56] width 14 height 10
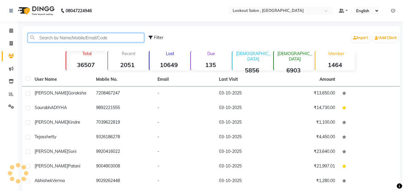
click at [40, 38] on input "text" at bounding box center [86, 37] width 116 height 9
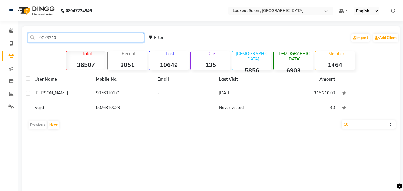
type input "9076310"
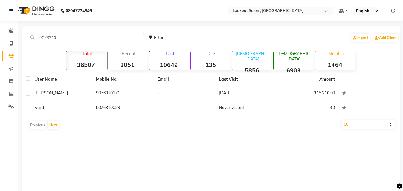
click at [90, 84] on th "User Name" at bounding box center [61, 80] width 61 height 14
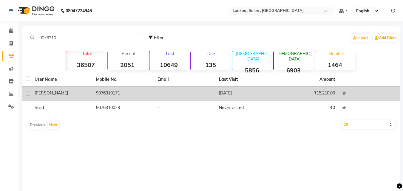
click at [95, 94] on td "9076310171" at bounding box center [123, 94] width 61 height 15
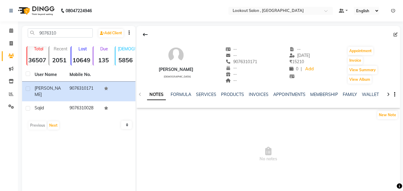
click at [317, 98] on div "MEMBERSHIP" at bounding box center [324, 95] width 28 height 6
click at [316, 96] on link "MEMBERSHIP" at bounding box center [324, 94] width 28 height 5
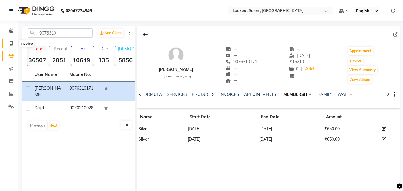
click at [12, 43] on icon at bounding box center [11, 43] width 3 height 4
select select "151"
select select "service"
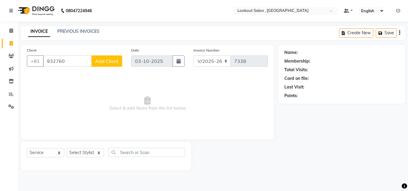
click at [55, 64] on input "932760" at bounding box center [67, 61] width 49 height 11
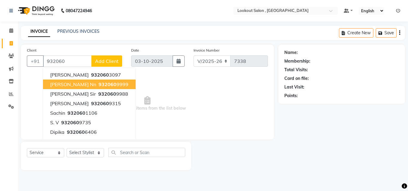
click at [77, 62] on input "932060" at bounding box center [67, 61] width 49 height 11
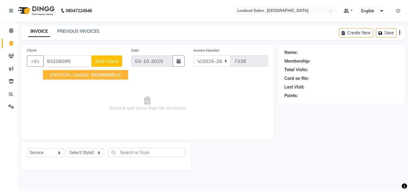
drag, startPoint x: 91, startPoint y: 67, endPoint x: 94, endPoint y: 73, distance: 6.6
click at [91, 67] on ngb-typeahead-window "[PERSON_NAME] 93206095 18" at bounding box center [86, 74] width 86 height 15
click at [95, 73] on span "93206095" at bounding box center [103, 75] width 24 height 6
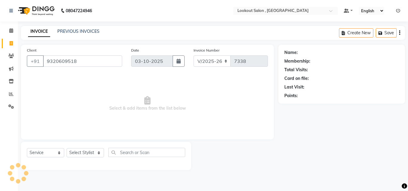
type input "9320609518"
select select "1: Object"
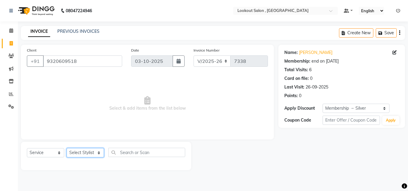
click at [77, 149] on select "Select Stylist [PERSON_NAME] [PERSON_NAME] [PERSON_NAME] [PERSON_NAME] [PERSON_…" at bounding box center [85, 152] width 37 height 9
select select "90900"
click at [67, 148] on select "Select Stylist [PERSON_NAME] [PERSON_NAME] [PERSON_NAME] [PERSON_NAME] [PERSON_…" at bounding box center [85, 152] width 37 height 9
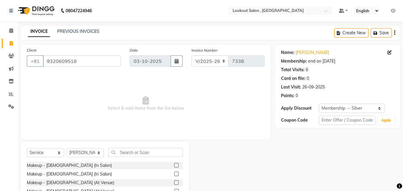
click at [132, 158] on div "Select Service Product Membership Package Voucher Prepaid Gift Card Select Styl…" at bounding box center [105, 155] width 156 height 14
click at [126, 153] on input "text" at bounding box center [145, 152] width 75 height 9
type input "v"
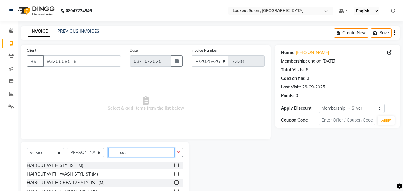
type input "cut"
click at [174, 167] on label at bounding box center [176, 165] width 4 height 4
click at [174, 167] on input "checkbox" at bounding box center [176, 166] width 4 height 4
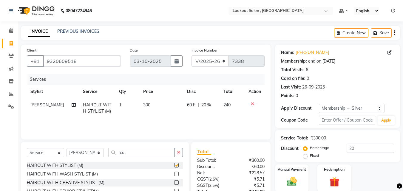
checkbox input "false"
drag, startPoint x: 132, startPoint y: 154, endPoint x: 81, endPoint y: 156, distance: 50.7
click at [81, 156] on div "Select Service Product Membership Package Voucher Prepaid Gift Card Select Styl…" at bounding box center [105, 155] width 156 height 14
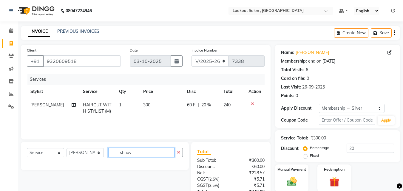
click at [124, 153] on input "shhav" at bounding box center [141, 152] width 66 height 9
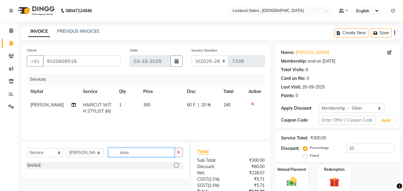
type input "shav"
click at [175, 161] on div "Select Service Product Membership Package Voucher Prepaid Gift Card Select Styl…" at bounding box center [105, 155] width 156 height 14
click at [175, 165] on label at bounding box center [176, 165] width 4 height 4
click at [175, 165] on input "checkbox" at bounding box center [176, 166] width 4 height 4
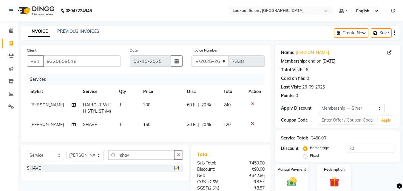
checkbox input "false"
drag, startPoint x: 78, startPoint y: 159, endPoint x: 73, endPoint y: 159, distance: 5.1
click at [73, 159] on div "Select Service Product Membership Package Voucher Prepaid Gift Card Select Styl…" at bounding box center [105, 158] width 156 height 14
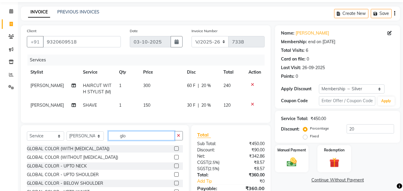
scroll to position [30, 0]
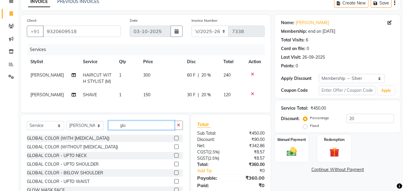
type input "glo"
click at [174, 151] on div at bounding box center [176, 148] width 4 height 6
click at [174, 149] on label at bounding box center [176, 147] width 4 height 4
click at [174, 149] on input "checkbox" at bounding box center [176, 147] width 4 height 4
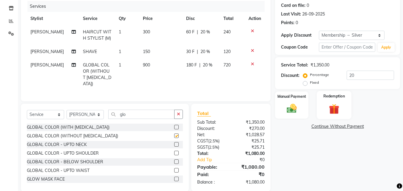
checkbox input "false"
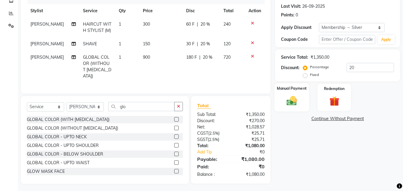
click at [278, 87] on label "Manual Payment" at bounding box center [292, 89] width 30 height 6
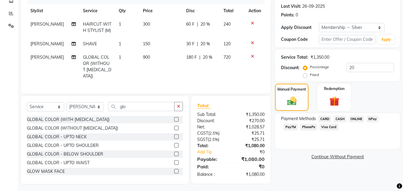
click at [374, 124] on div "Payment Methods CARD CASH ONLINE GPay PayTM PhonePe Visa Card" at bounding box center [337, 124] width 113 height 16
click at [374, 120] on span "GPay" at bounding box center [373, 119] width 12 height 7
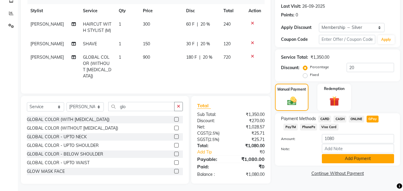
click at [354, 158] on button "Add Payment" at bounding box center [358, 158] width 72 height 9
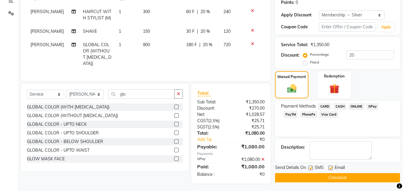
scroll to position [94, 0]
click at [360, 175] on button "Checkout" at bounding box center [337, 177] width 125 height 9
